Goal: Task Accomplishment & Management: Manage account settings

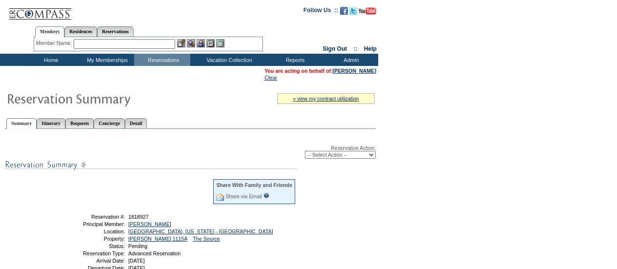
click at [333, 156] on select "-- Select Action -- Modify Reservation Dates Modify Reservation Cost Modify Occ…" at bounding box center [340, 155] width 71 height 8
select select "ConfirmRes"
click at [305, 152] on select "-- Select Action -- Modify Reservation Dates Modify Reservation Cost Modify Occ…" at bounding box center [340, 155] width 71 height 8
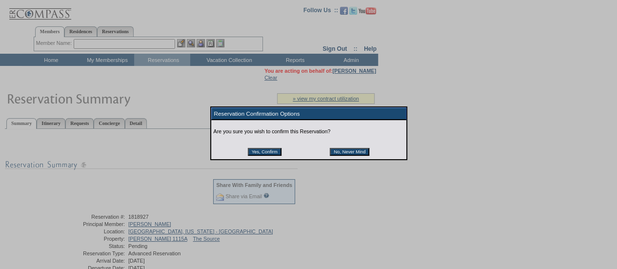
click at [275, 151] on input "Yes, Confirm" at bounding box center [265, 152] width 34 height 8
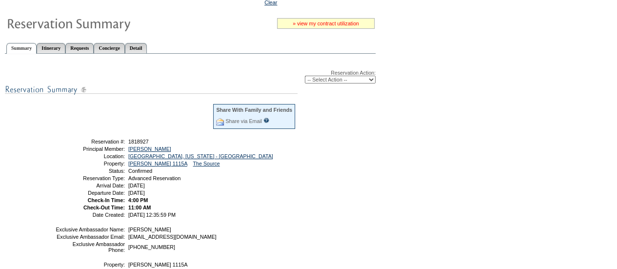
scroll to position [38, 0]
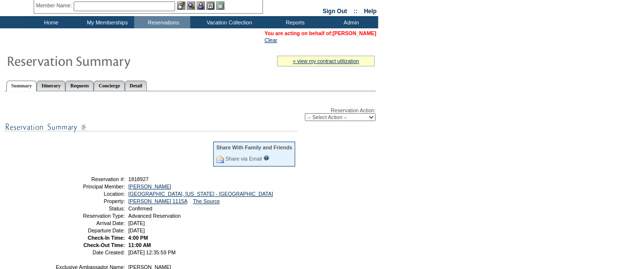
click at [343, 31] on link "[PERSON_NAME]" at bounding box center [354, 33] width 43 height 6
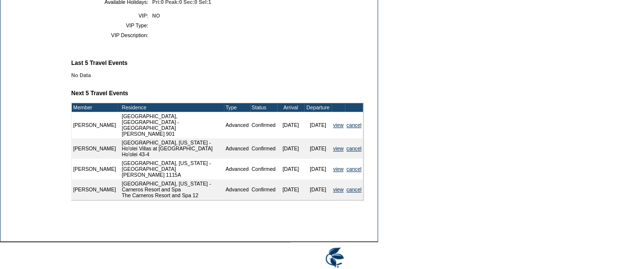
scroll to position [365, 0]
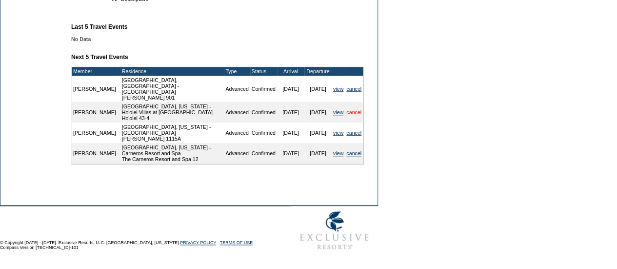
click at [354, 109] on link "cancel" at bounding box center [353, 112] width 15 height 6
